Goal: Check status: Check status

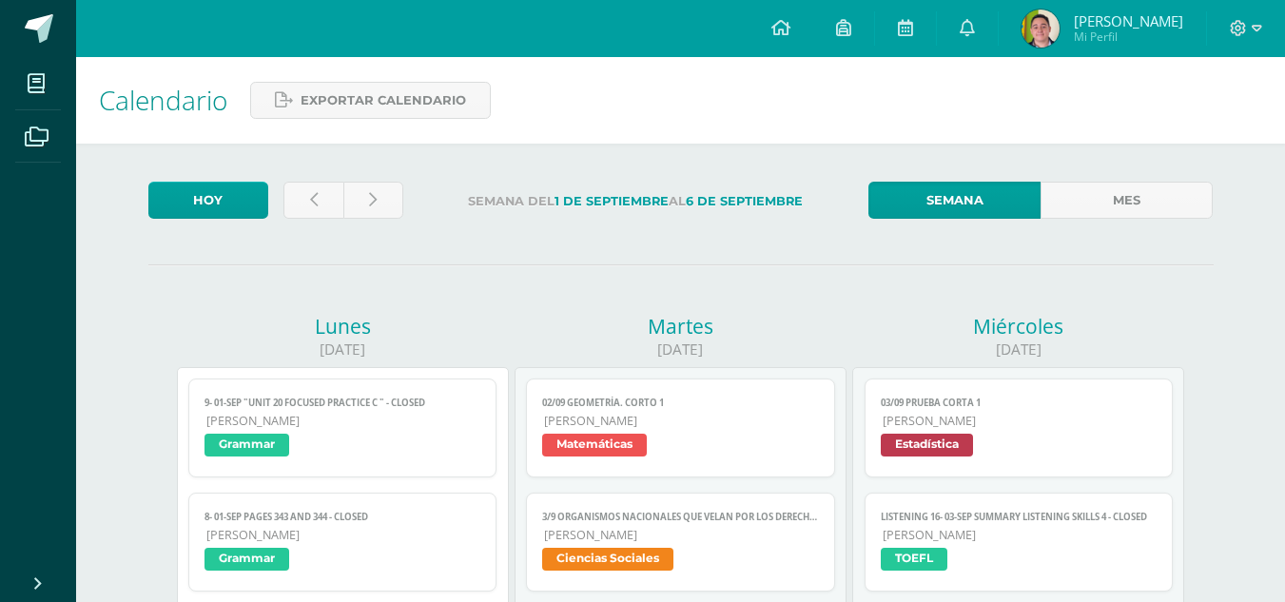
scroll to position [1515, 0]
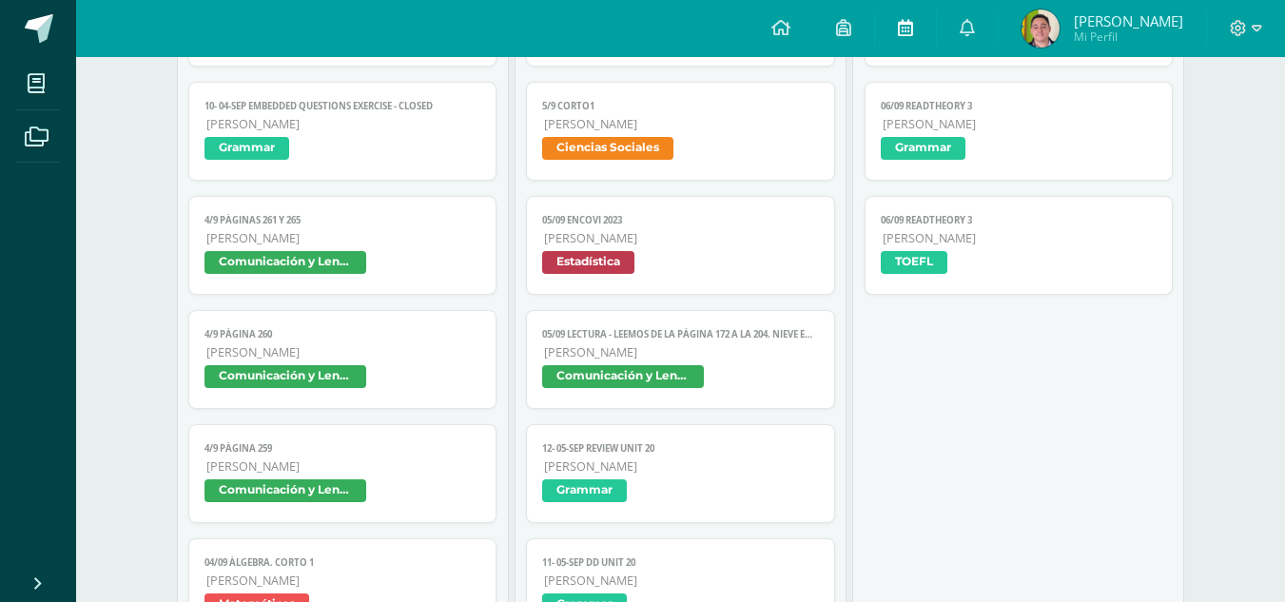
click at [919, 35] on link at bounding box center [905, 28] width 61 height 57
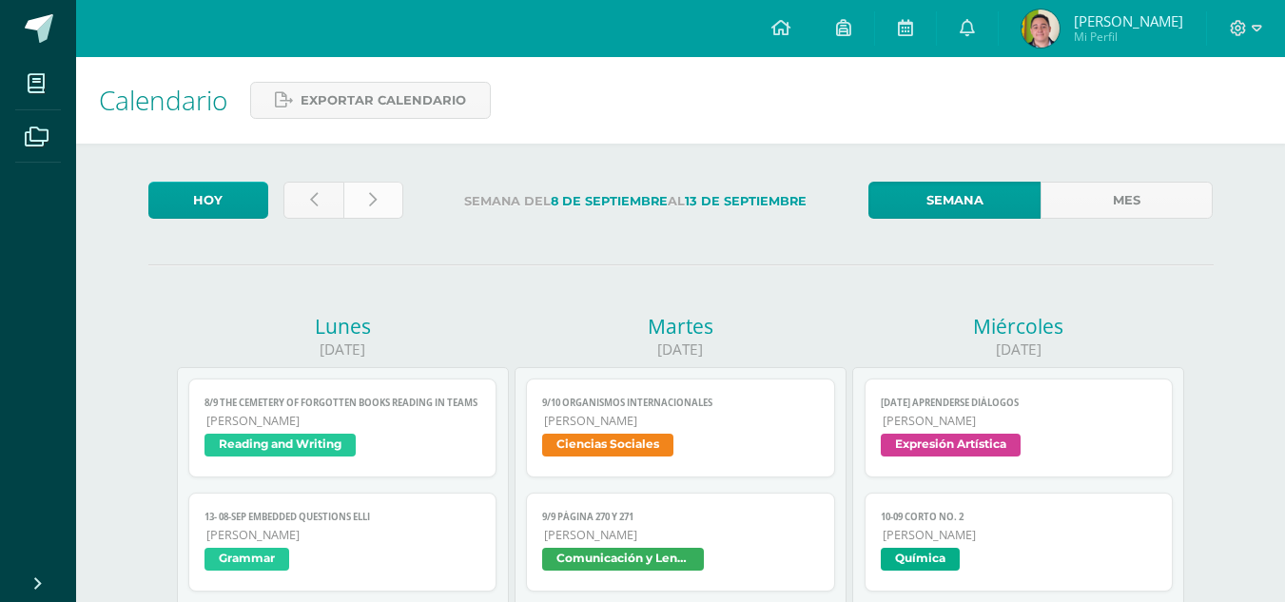
click at [364, 205] on link at bounding box center [373, 200] width 60 height 37
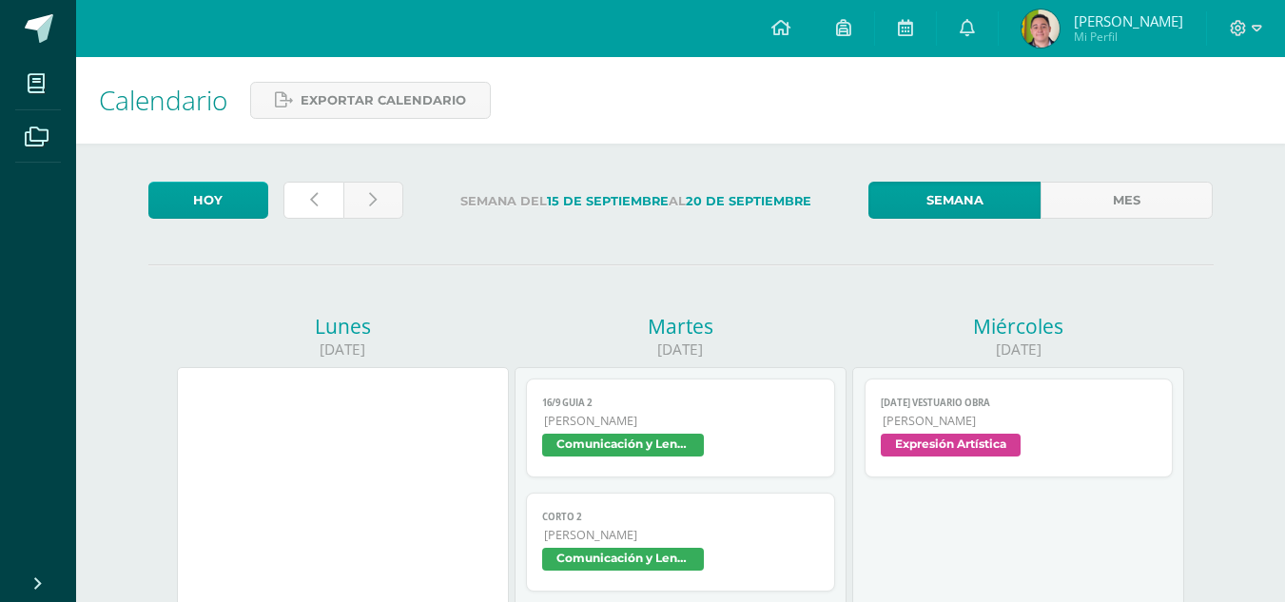
click at [311, 197] on icon at bounding box center [314, 200] width 8 height 16
